Goal: Information Seeking & Learning: Learn about a topic

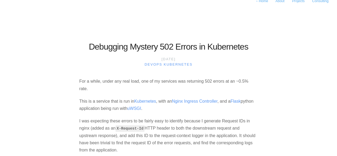
scroll to position [7, 0]
click at [66, 119] on body "← Home About Projects Consulting Debugging Mystery 502 Errors in Kubernetes [DA…" at bounding box center [168, 71] width 337 height 156
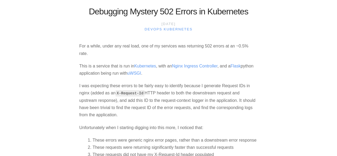
scroll to position [43, 0]
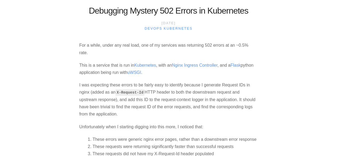
click at [66, 113] on html "← Home About Projects Consulting Debugging Mystery 502 Errors in Kubernetes [DA…" at bounding box center [168, 35] width 337 height 156
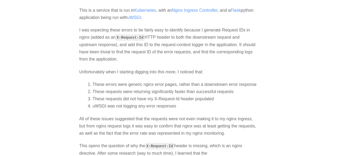
scroll to position [98, 0]
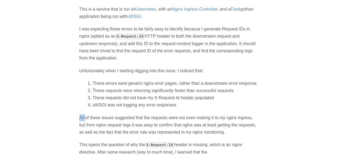
drag, startPoint x: 86, startPoint y: 115, endPoint x: 244, endPoint y: 103, distance: 159.0
click at [97, 129] on p "All of these issues suggested that the requests were not even making it to my n…" at bounding box center [168, 125] width 178 height 22
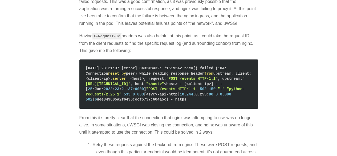
scroll to position [291, 0]
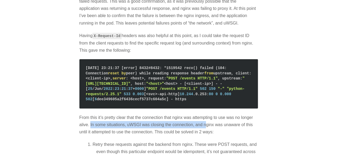
drag, startPoint x: 90, startPoint y: 115, endPoint x: 206, endPoint y: 119, distance: 116.3
click at [206, 119] on p "From this it’s pretty clear that the connection that nginx was attempting to us…" at bounding box center [168, 125] width 178 height 22
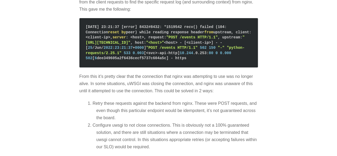
scroll to position [329, 0]
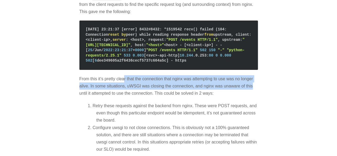
drag, startPoint x: 124, startPoint y: 69, endPoint x: 256, endPoint y: 78, distance: 131.7
click at [256, 78] on p "From this it’s pretty clear that the connection that nginx was attempting to us…" at bounding box center [168, 86] width 178 height 22
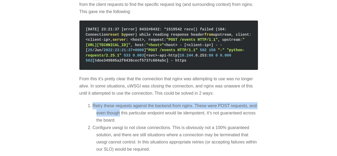
drag, startPoint x: 92, startPoint y: 97, endPoint x: 119, endPoint y: 102, distance: 27.8
click at [119, 102] on li "Retry these requests against the backend from nginx. These were POST requests, …" at bounding box center [176, 113] width 161 height 22
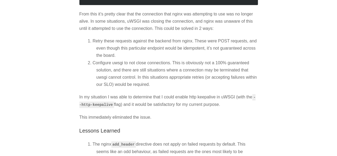
scroll to position [395, 0]
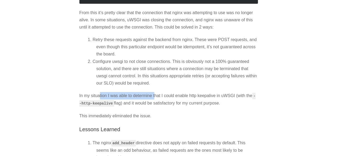
drag, startPoint x: 99, startPoint y: 86, endPoint x: 155, endPoint y: 91, distance: 55.5
click at [155, 92] on p "In my situation I was able to determine that I could enable http keepalive in u…" at bounding box center [168, 99] width 178 height 15
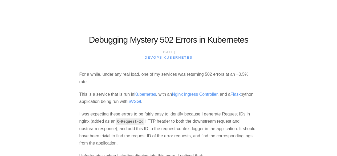
scroll to position [0, 0]
